Goal: Participate in discussion: Engage in conversation with other users on a specific topic

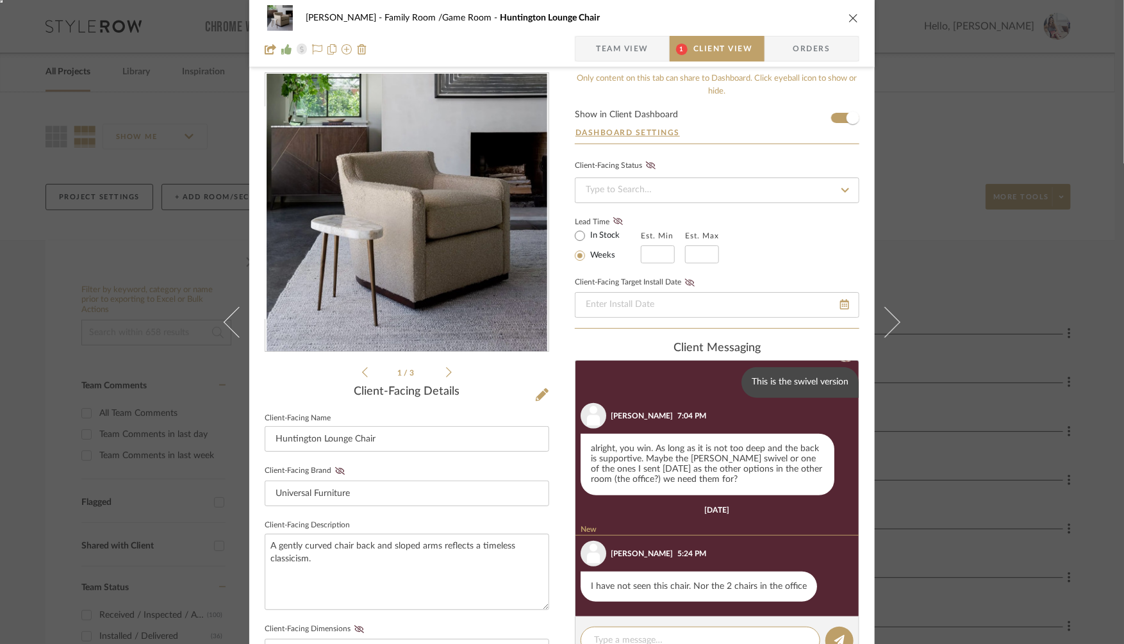
scroll to position [566, 0]
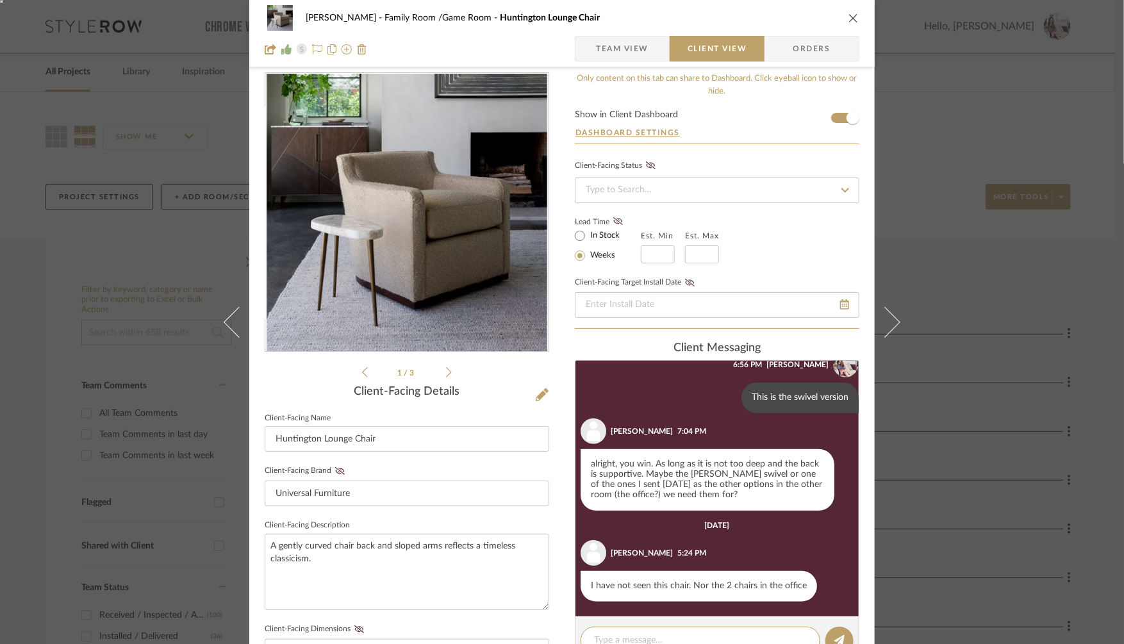
click at [634, 52] on span "Team View" at bounding box center [622, 49] width 53 height 26
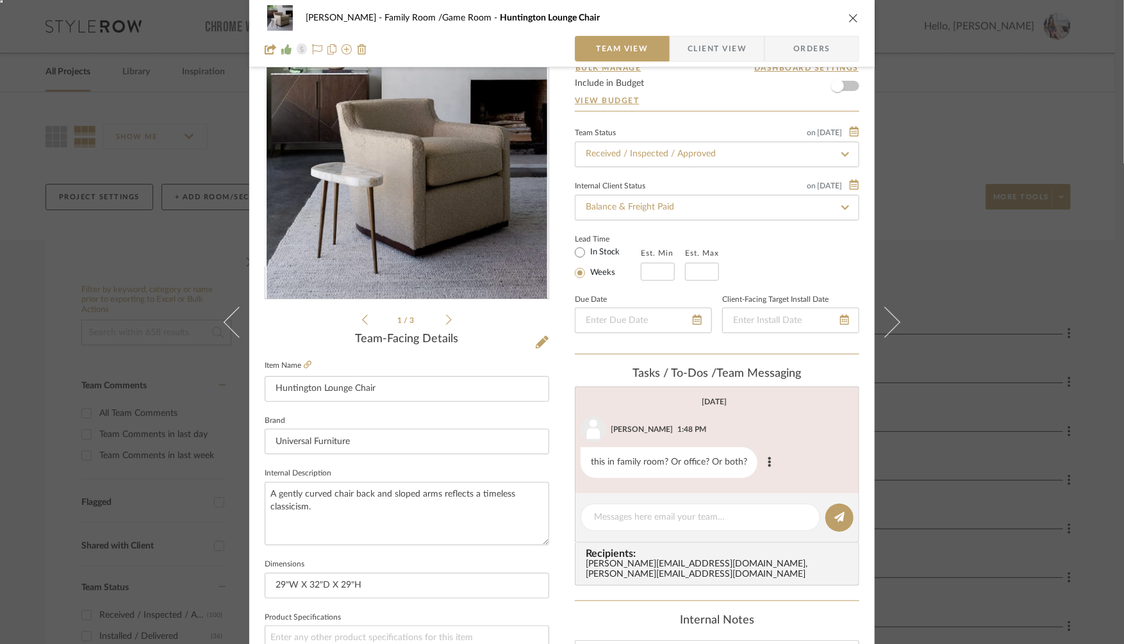
scroll to position [69, 0]
click at [634, 514] on textarea at bounding box center [700, 515] width 213 height 13
type textarea "Did we order this?"
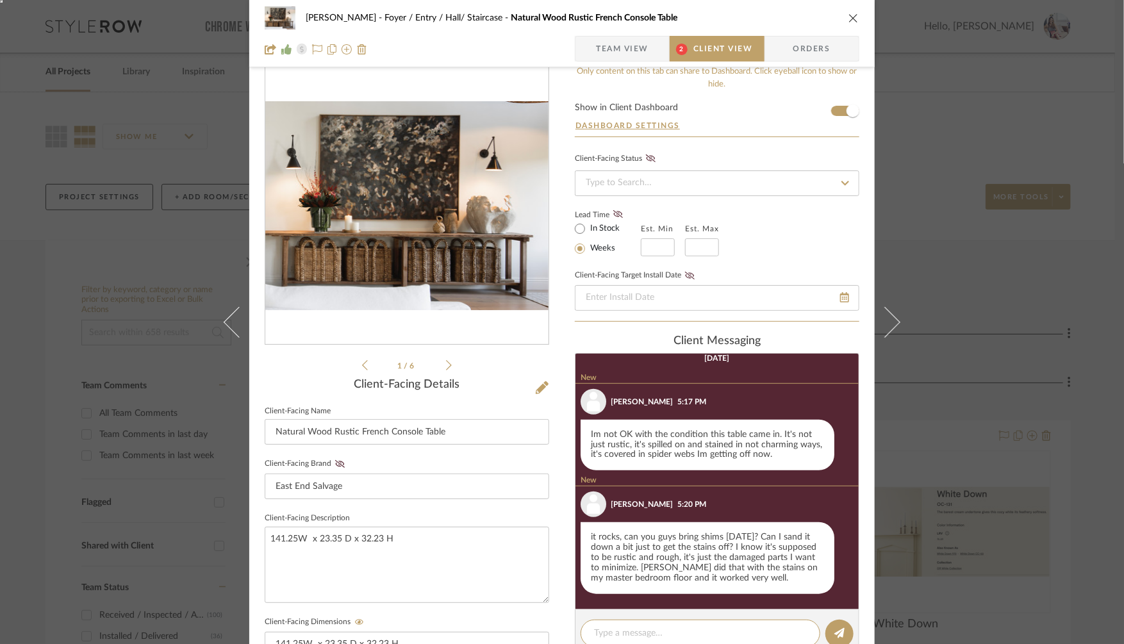
scroll to position [565, 0]
